Goal: Complete application form: Complete application form

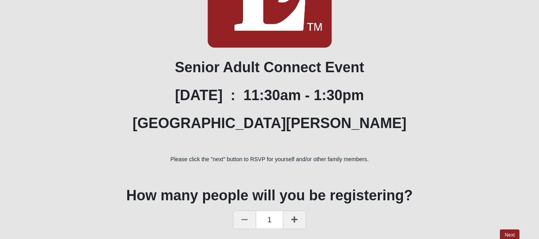
scroll to position [202, 0]
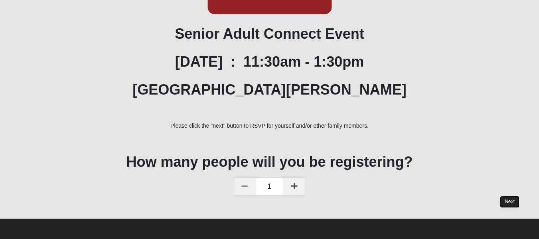
click at [508, 203] on link "Next" at bounding box center [510, 202] width 20 height 12
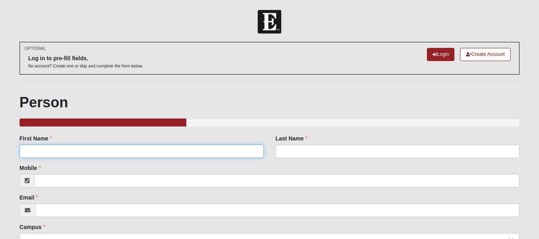
click at [225, 156] on input "First Name" at bounding box center [142, 151] width 244 height 14
type input "Hanah"
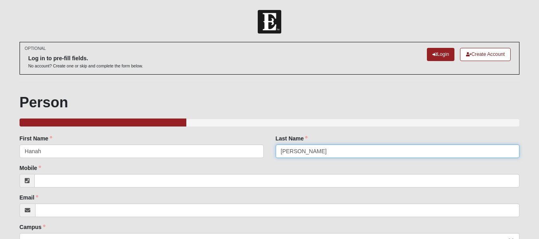
type input "[PERSON_NAME]"
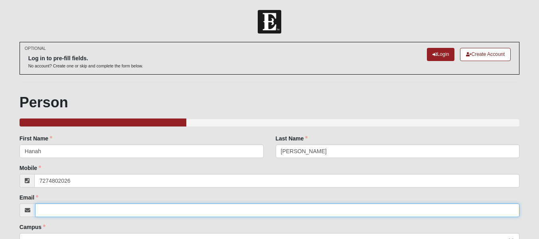
type input "[PHONE_NUMBER]"
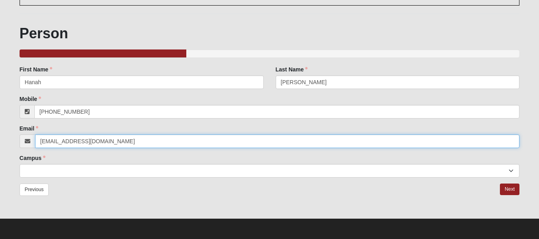
type input "[EMAIL_ADDRESS][DOMAIN_NAME]"
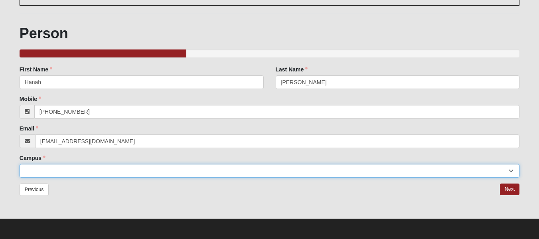
click at [511, 171] on select "Arlington Baymeadows Eleven22 Online [PERSON_NAME][GEOGRAPHIC_DATA] Jesup [GEOG…" at bounding box center [270, 171] width 500 height 14
select select "11"
click at [20, 164] on select "Arlington Baymeadows Eleven22 Online [PERSON_NAME][GEOGRAPHIC_DATA] Jesup [GEOG…" at bounding box center [270, 171] width 500 height 14
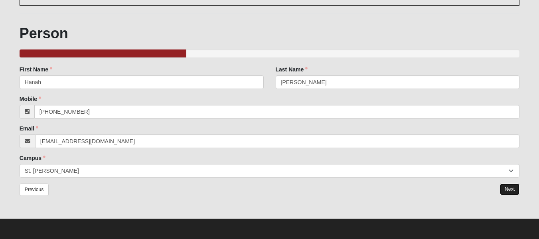
click at [510, 190] on link "Next" at bounding box center [510, 190] width 20 height 12
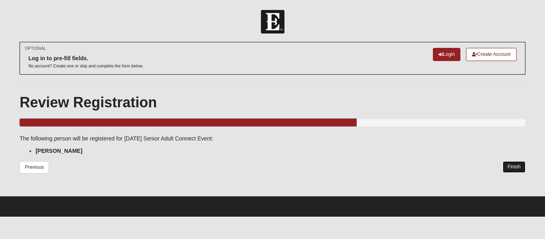
click at [511, 166] on link "Finish" at bounding box center [514, 167] width 23 height 12
